Goal: Task Accomplishment & Management: Complete application form

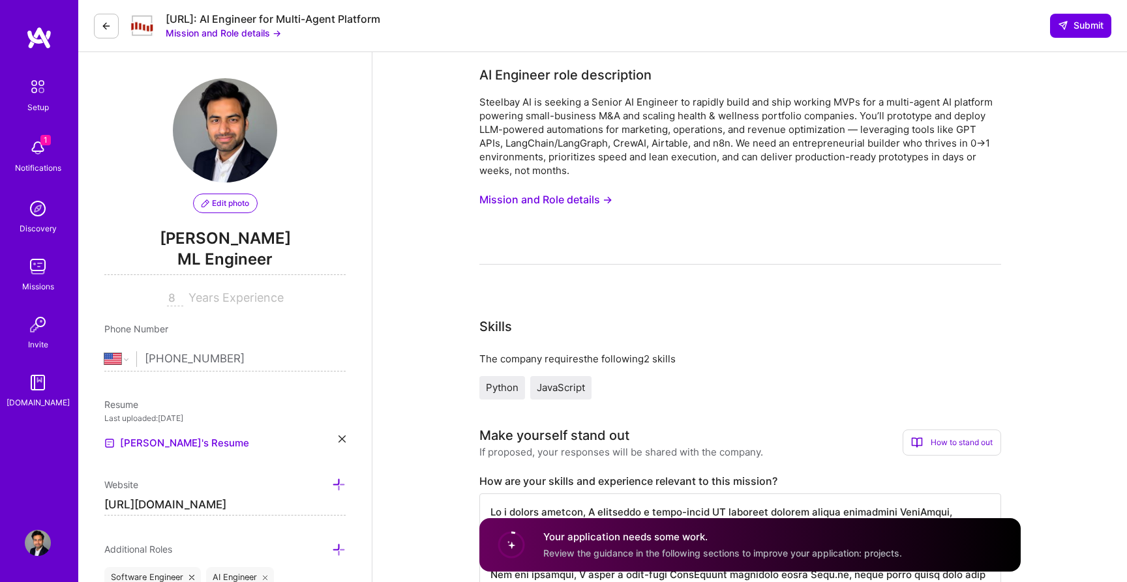
select select "US"
click at [42, 47] on img at bounding box center [39, 37] width 26 height 23
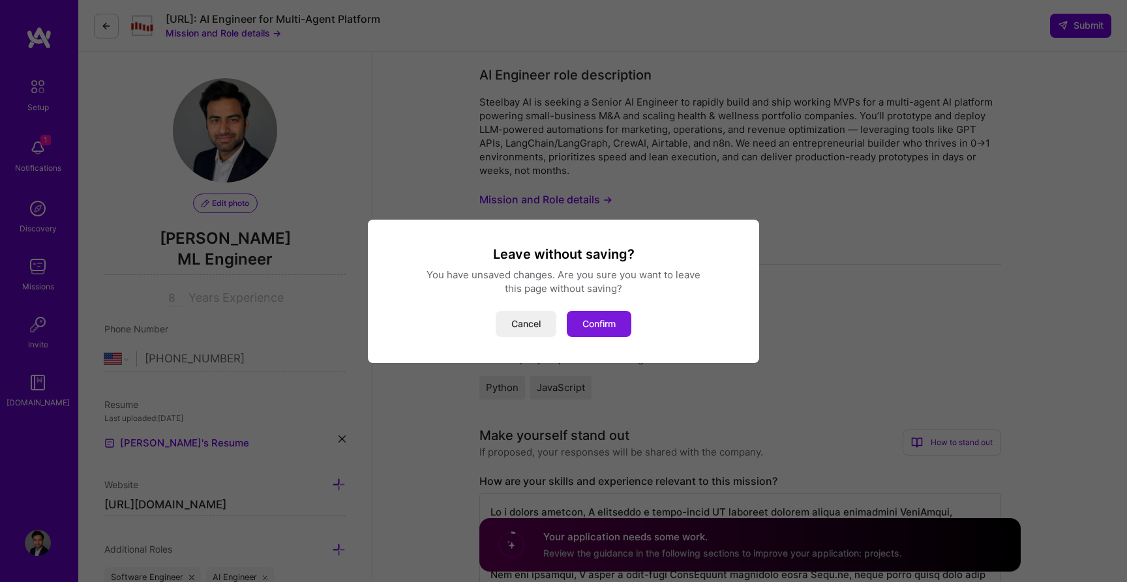
click at [597, 321] on button "Confirm" at bounding box center [599, 324] width 65 height 26
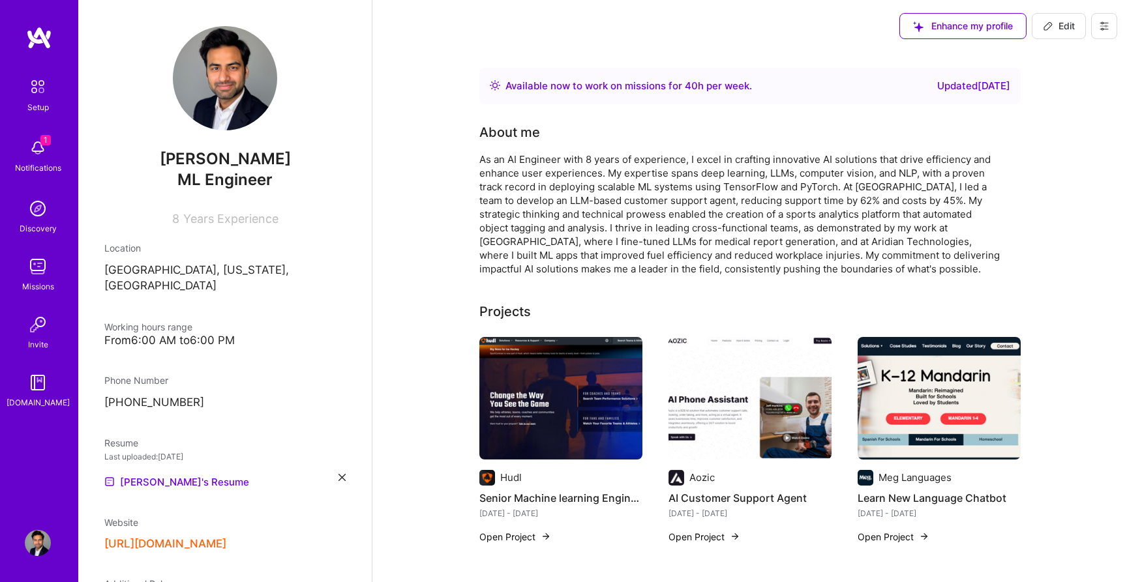
click at [40, 93] on img at bounding box center [37, 86] width 27 height 27
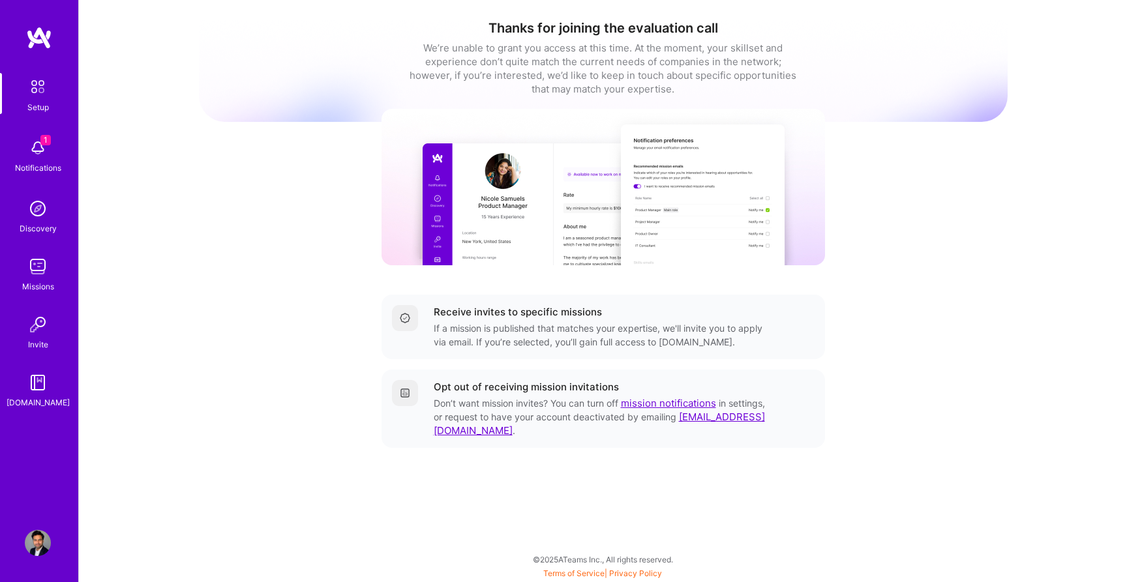
click at [42, 155] on img at bounding box center [38, 148] width 26 height 26
click at [42, 155] on div "Setup 1 Notifications Discovery Missions Invite [DOMAIN_NAME]" at bounding box center [39, 241] width 78 height 336
click at [35, 97] on img at bounding box center [37, 86] width 27 height 27
click at [44, 377] on img at bounding box center [38, 383] width 26 height 26
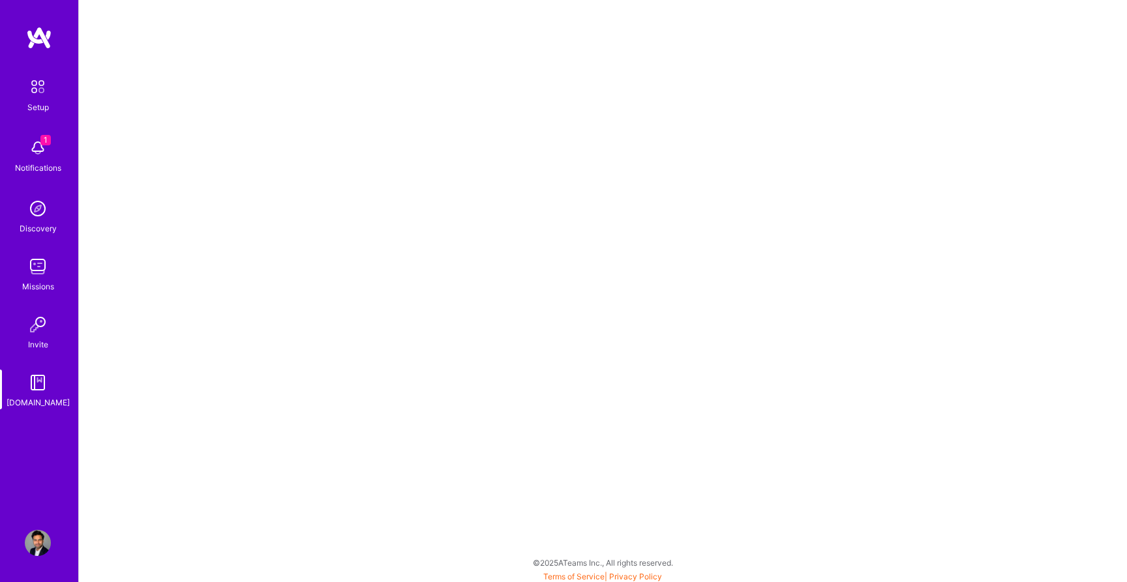
click at [34, 98] on img at bounding box center [37, 86] width 27 height 27
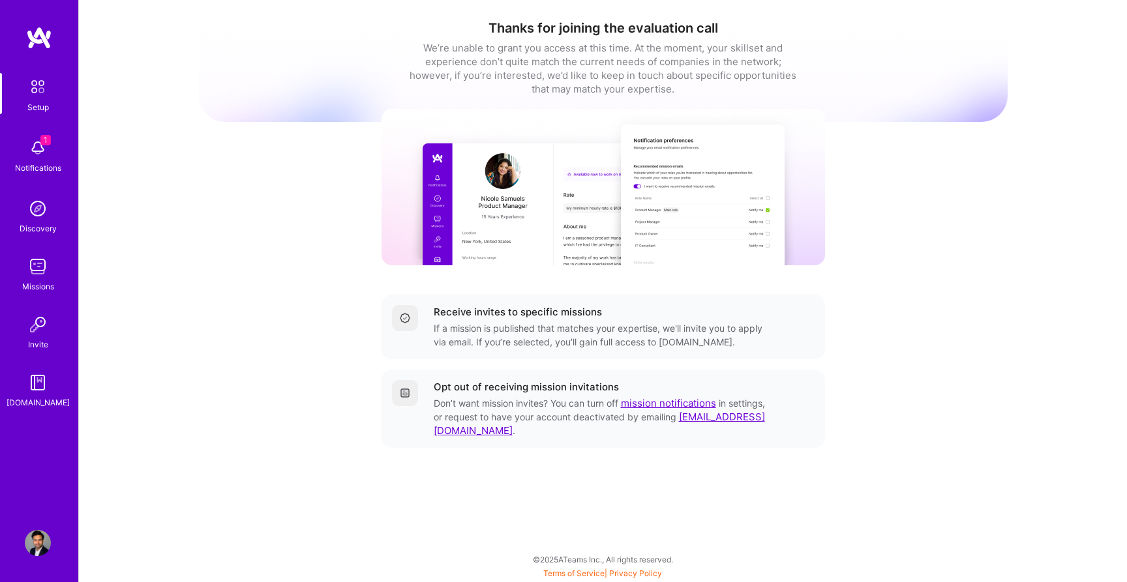
click at [40, 552] on img at bounding box center [38, 543] width 26 height 26
